Goal: Information Seeking & Learning: Learn about a topic

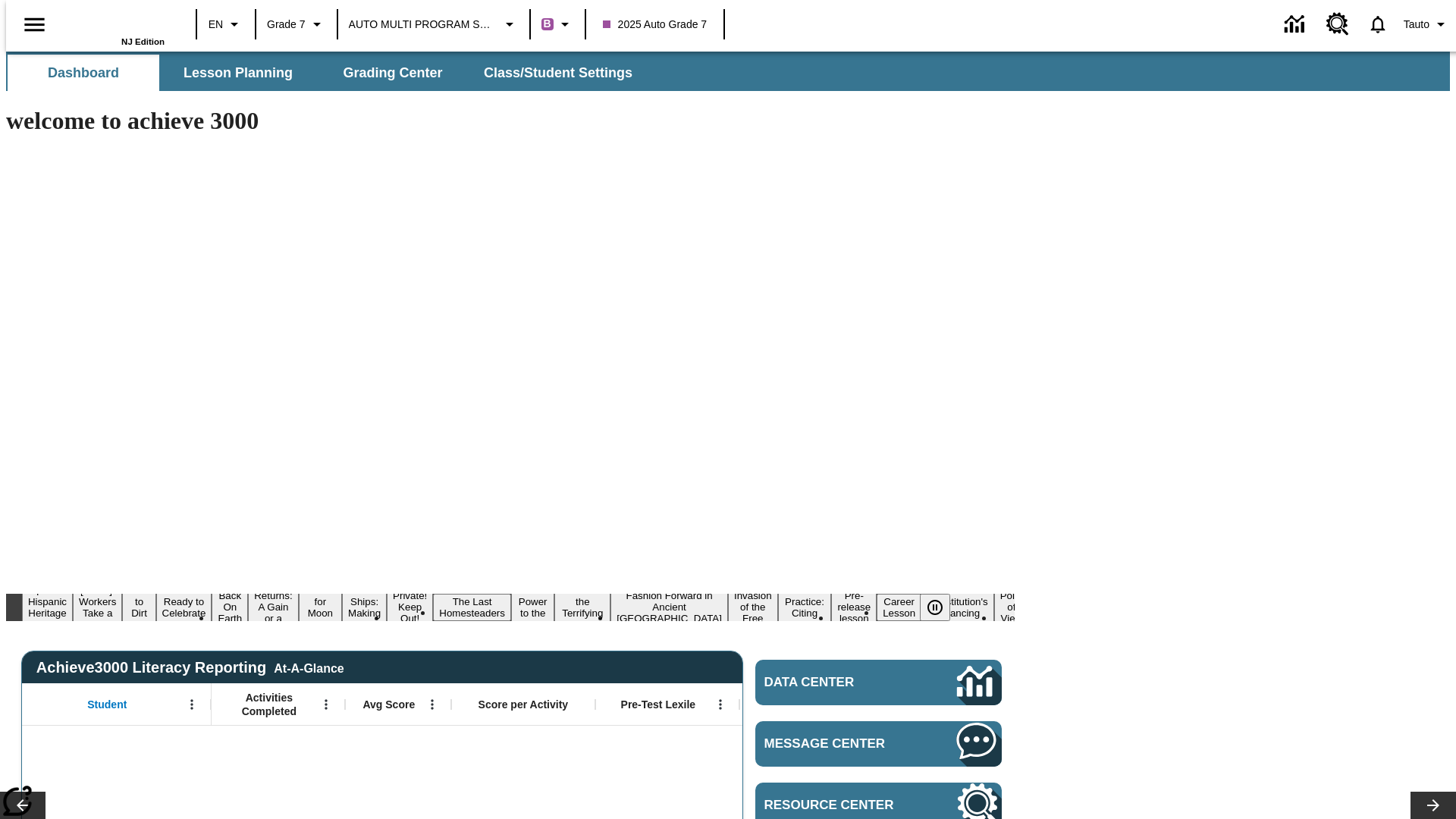
type input "-1"
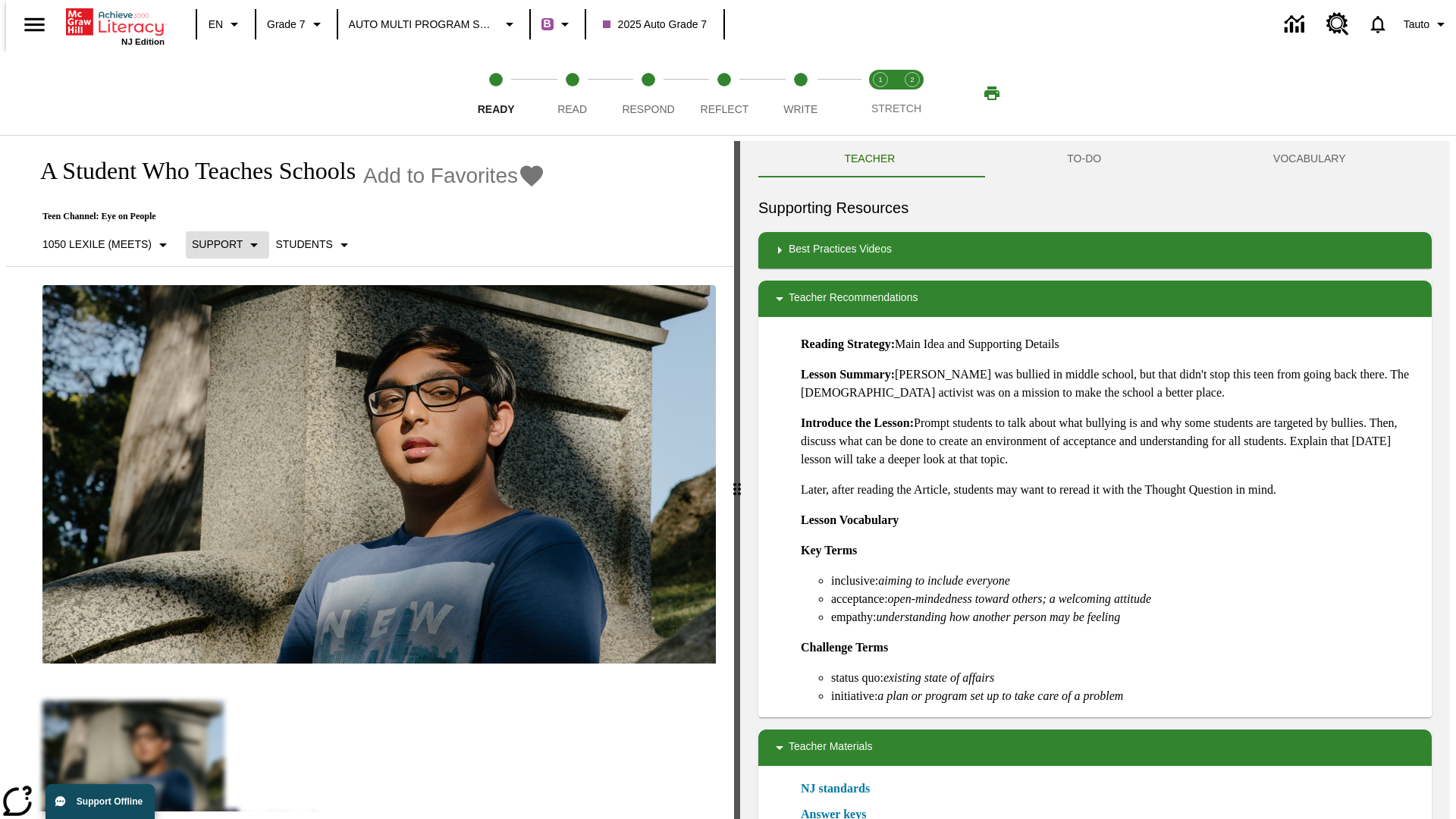
click at [220, 244] on p "Support" at bounding box center [218, 245] width 51 height 16
click at [101, 244] on p "1050 Lexile (Meets)" at bounding box center [97, 245] width 109 height 16
